Goal: Transaction & Acquisition: Purchase product/service

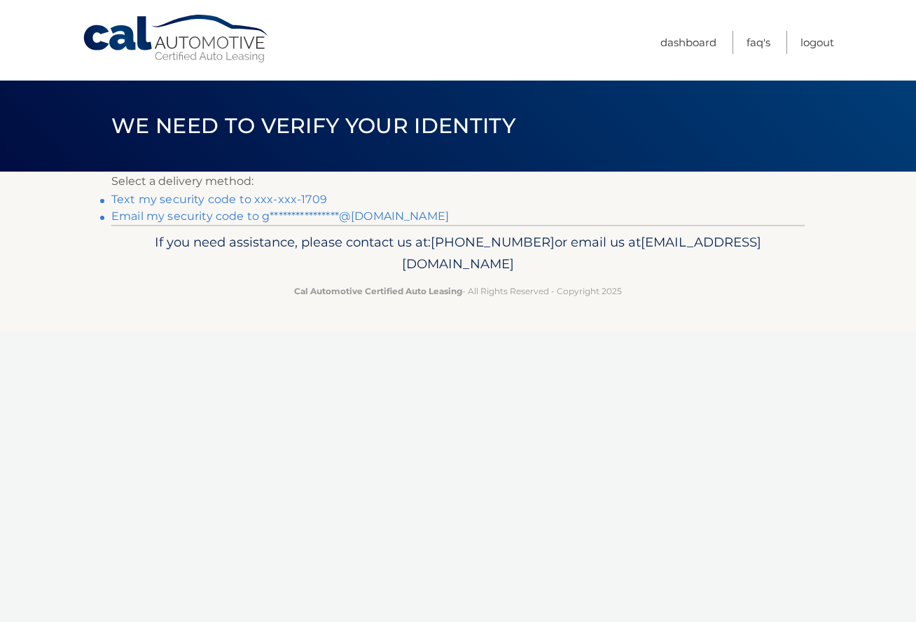
click at [248, 201] on link "Text my security code to xxx-xxx-1709" at bounding box center [219, 198] width 216 height 13
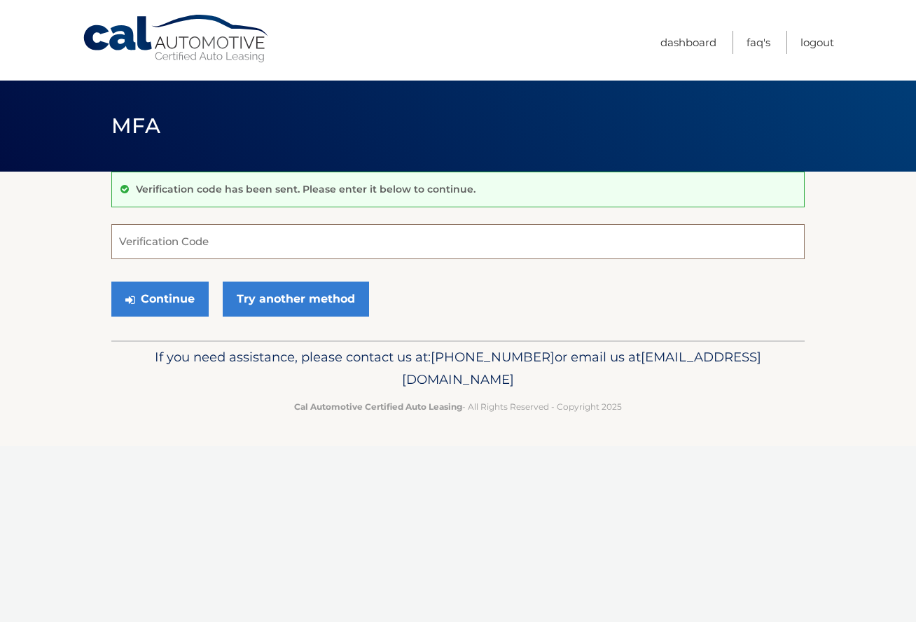
click at [334, 246] on input "Verification Code" at bounding box center [457, 241] width 693 height 35
type input "926394"
click at [159, 304] on button "Continue" at bounding box center [159, 298] width 97 height 35
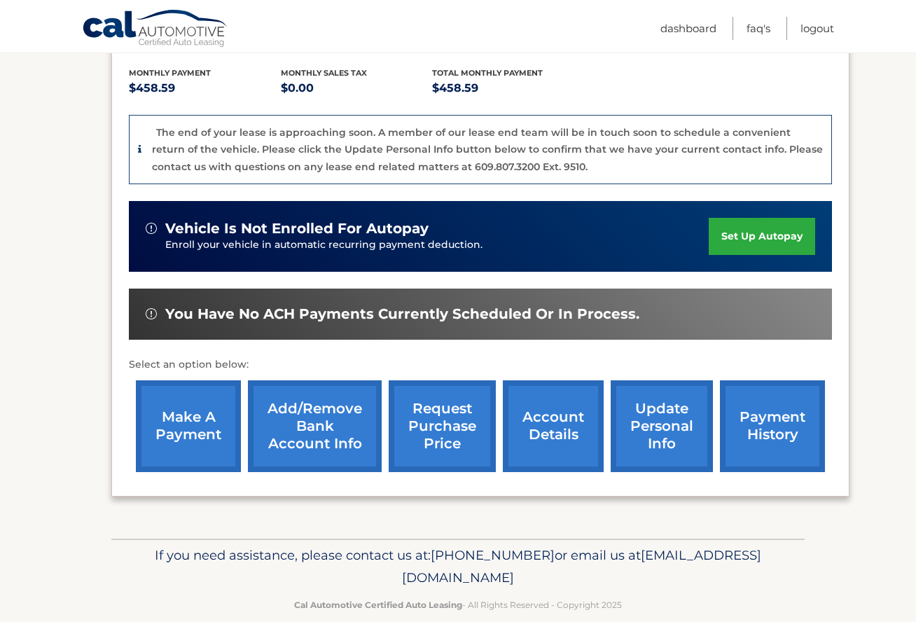
scroll to position [292, 0]
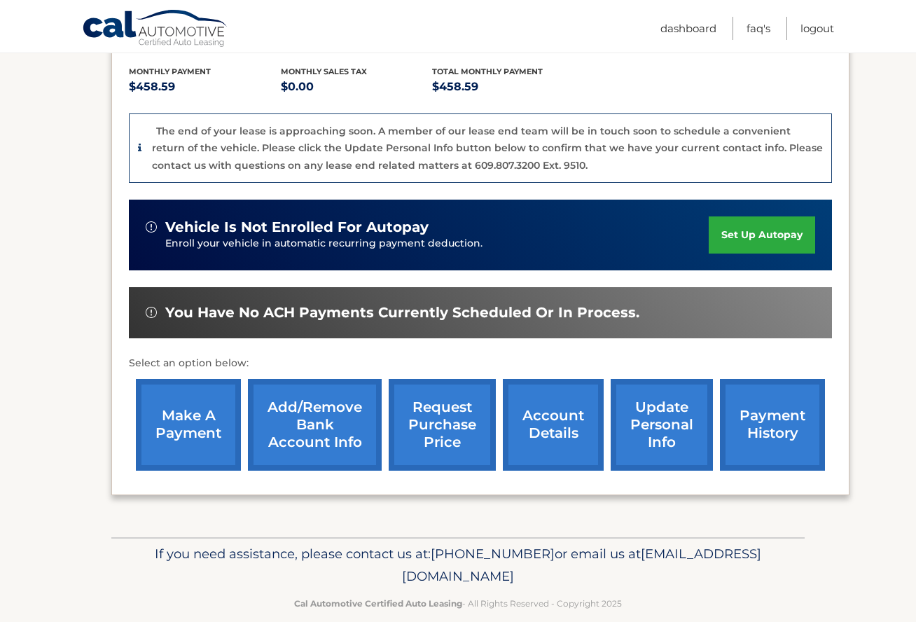
click at [181, 400] on link "make a payment" at bounding box center [188, 425] width 105 height 92
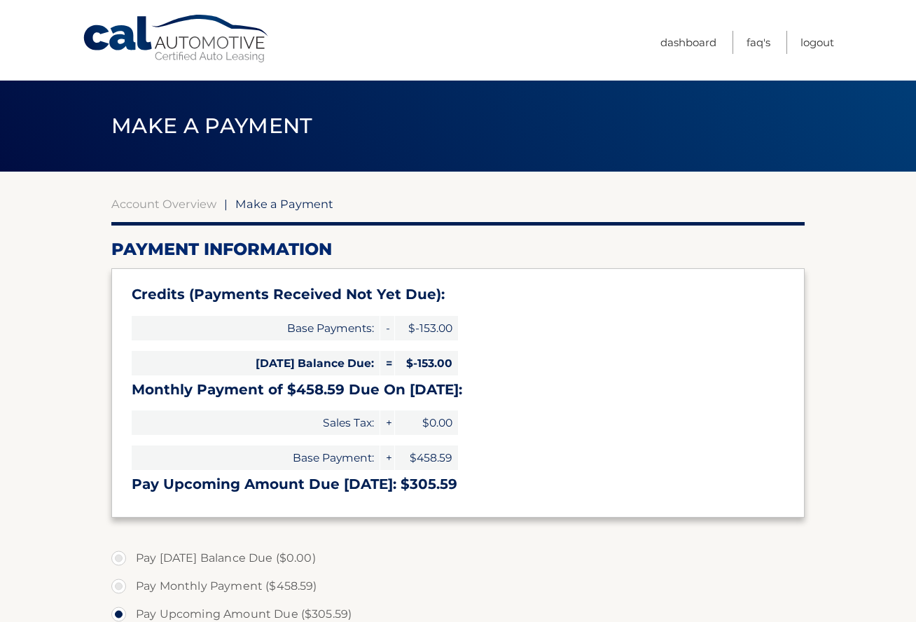
select select "ZTBkYjcxMWEtNjUyMC00NmNkLTljYjEtZTAzOTNiN2I3M2Ri"
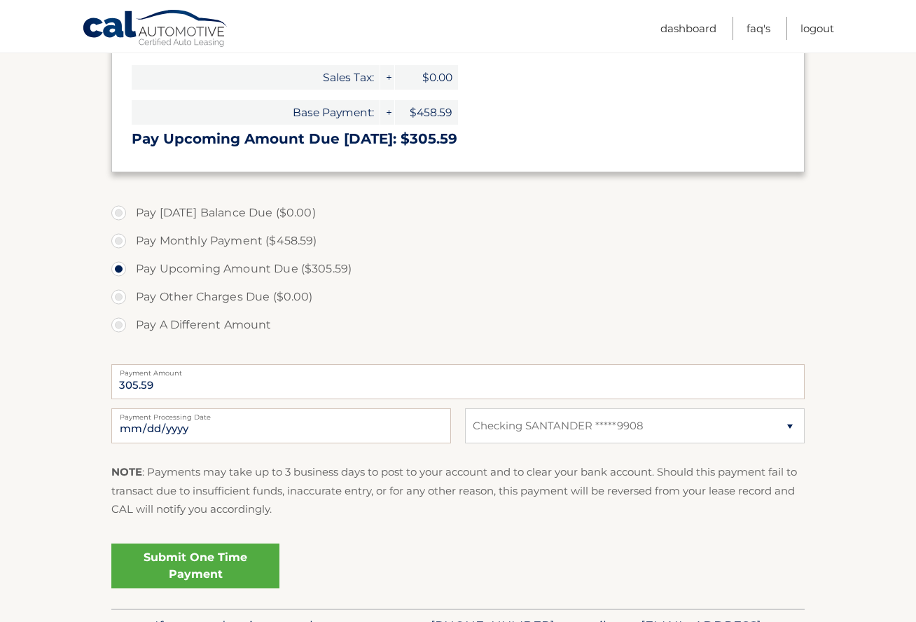
scroll to position [347, 0]
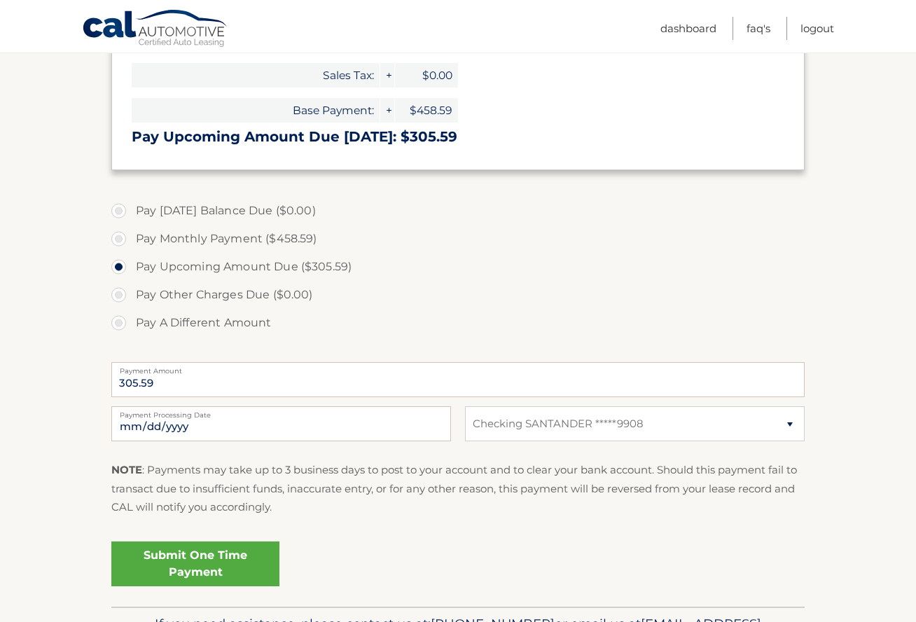
click at [119, 318] on label "Pay A Different Amount" at bounding box center [457, 323] width 693 height 28
click at [119, 318] on input "Pay A Different Amount" at bounding box center [124, 320] width 14 height 22
radio input "true"
click at [214, 372] on input "Payment Amount" at bounding box center [457, 379] width 693 height 35
type input "153.00"
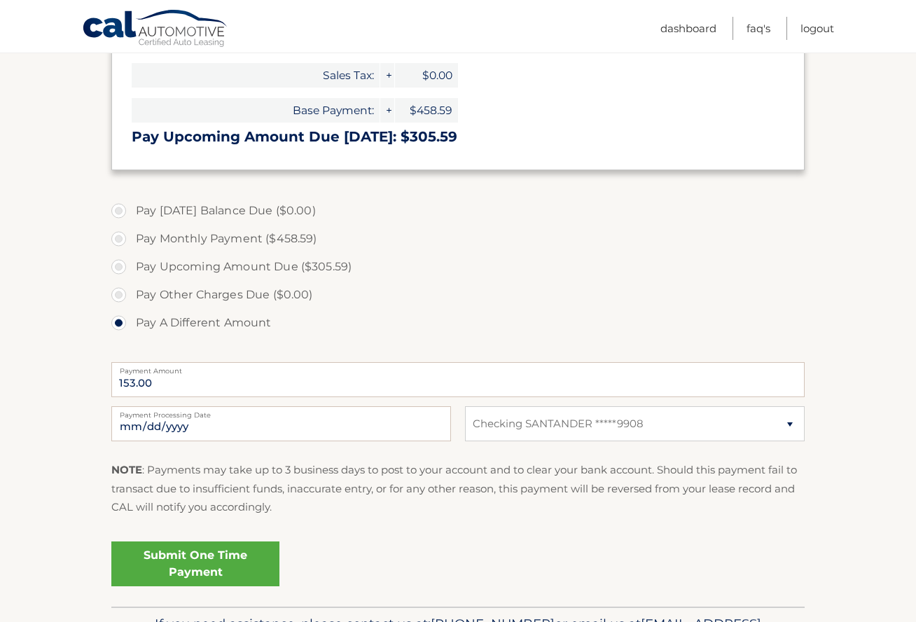
click at [61, 406] on section "Account Overview | Make a Payment Payment Information Credits (Payments Receive…" at bounding box center [458, 215] width 916 height 782
click at [233, 560] on link "Submit One Time Payment" at bounding box center [195, 563] width 168 height 45
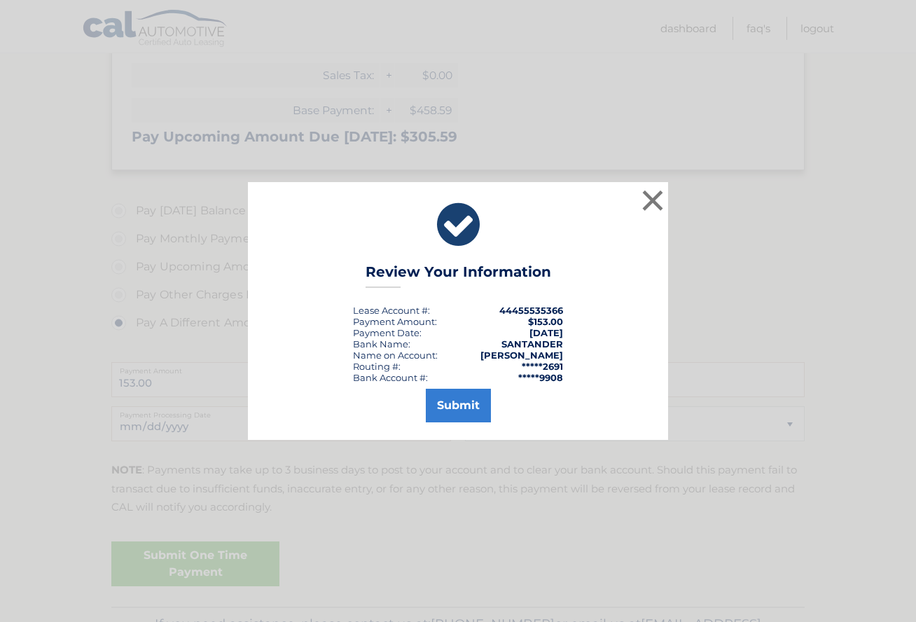
click at [468, 399] on button "Submit" at bounding box center [458, 405] width 65 height 34
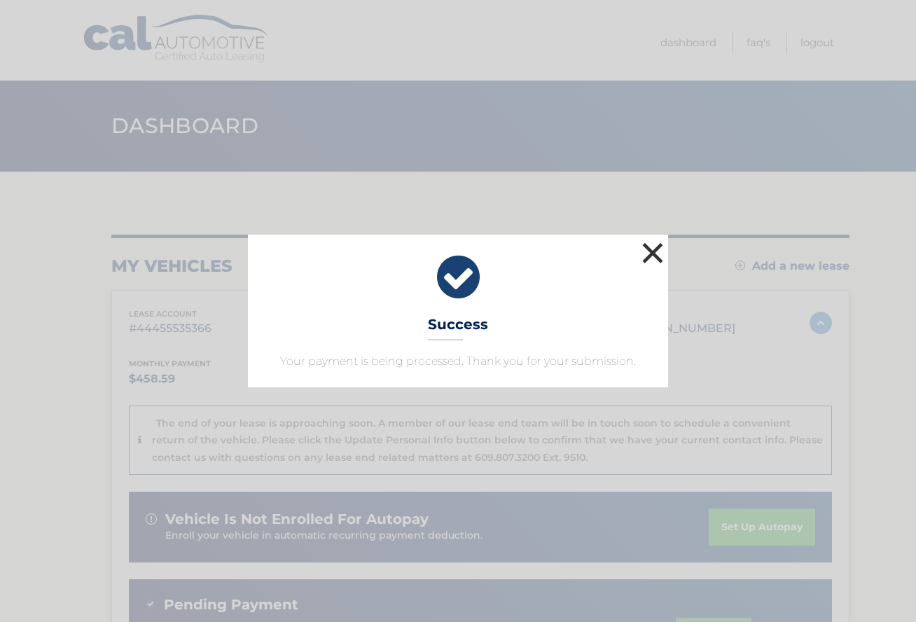
click at [655, 252] on button "×" at bounding box center [652, 253] width 28 height 28
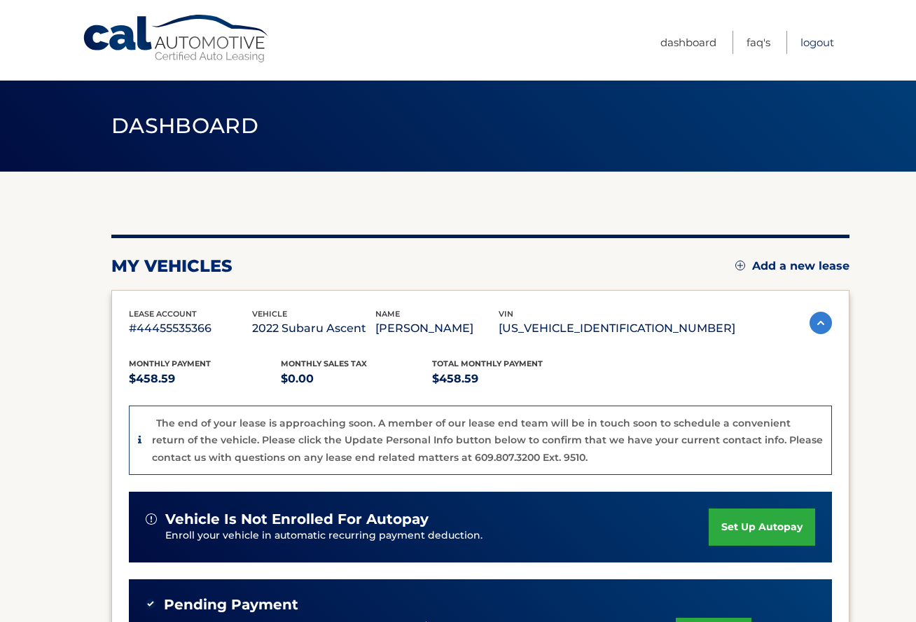
click at [810, 43] on link "Logout" at bounding box center [817, 42] width 34 height 23
